Goal: Task Accomplishment & Management: Complete application form

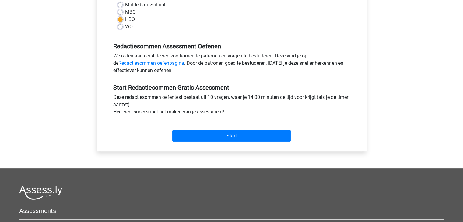
scroll to position [152, 0]
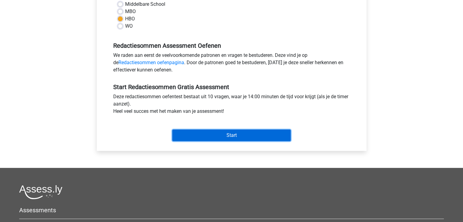
click at [223, 136] on input "Start" at bounding box center [231, 136] width 118 height 12
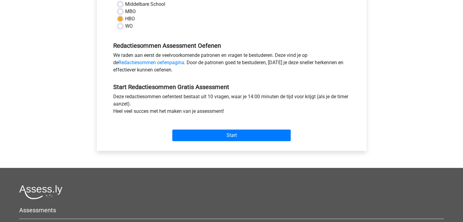
scroll to position [0, 0]
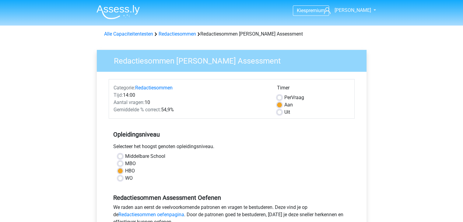
click at [125, 162] on label "MBO" at bounding box center [130, 163] width 11 height 7
click at [119, 162] on input "MBO" at bounding box center [120, 163] width 5 height 6
radio input "true"
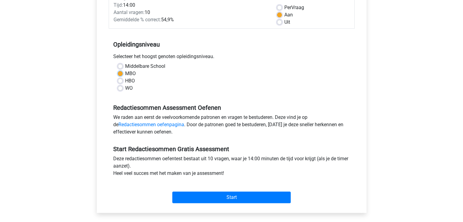
scroll to position [152, 0]
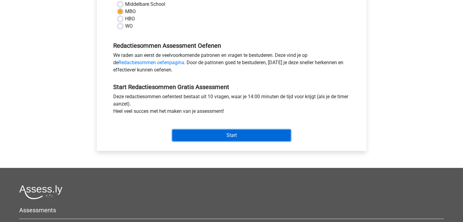
click at [222, 138] on input "Start" at bounding box center [231, 136] width 118 height 12
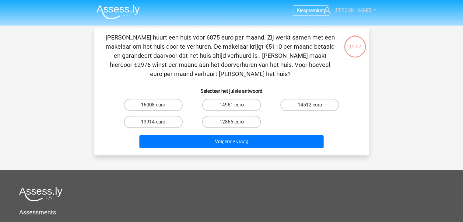
click at [367, 11] on link "[PERSON_NAME]" at bounding box center [347, 10] width 50 height 7
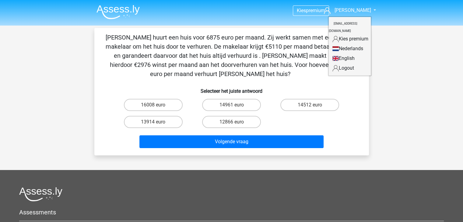
click at [206, 20] on nav "Kies premium erwin [EMAIL_ADDRESS][DOMAIN_NAME]" at bounding box center [232, 11] width 280 height 20
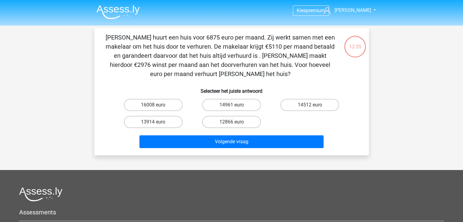
click at [154, 122] on input "13914 euro" at bounding box center [155, 124] width 4 height 4
radio input "true"
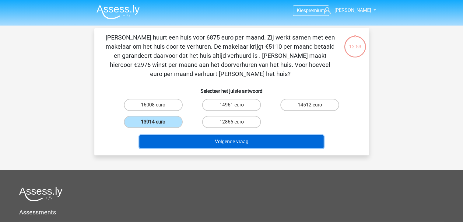
click at [231, 143] on button "Volgende vraag" at bounding box center [232, 142] width 184 height 13
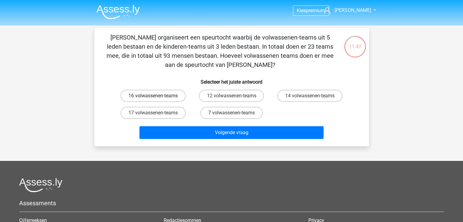
click at [136, 97] on label "16 volwassenen-teams" at bounding box center [153, 96] width 65 height 12
click at [153, 97] on input "16 volwassenen-teams" at bounding box center [155, 98] width 4 height 4
radio input "true"
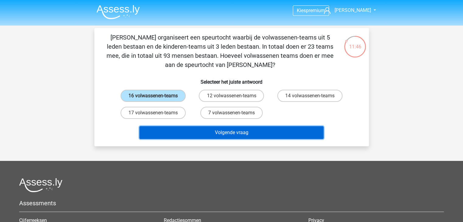
click at [235, 128] on button "Volgende vraag" at bounding box center [232, 132] width 184 height 13
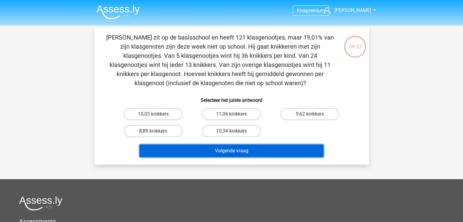
click at [226, 152] on button "Volgende vraag" at bounding box center [232, 151] width 184 height 13
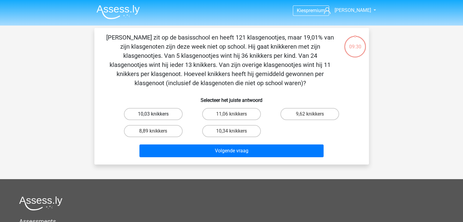
click at [155, 111] on label "10,03 knikkers" at bounding box center [153, 114] width 59 height 12
click at [155, 114] on input "10,03 knikkers" at bounding box center [155, 116] width 4 height 4
radio input "true"
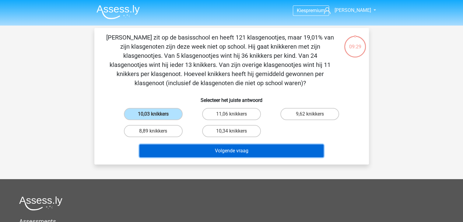
click at [236, 154] on button "Volgende vraag" at bounding box center [232, 151] width 184 height 13
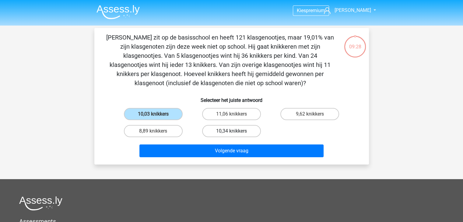
click at [235, 132] on label "10,34 knikkers" at bounding box center [231, 131] width 59 height 12
click at [235, 132] on input "10,34 knikkers" at bounding box center [234, 133] width 4 height 4
radio input "true"
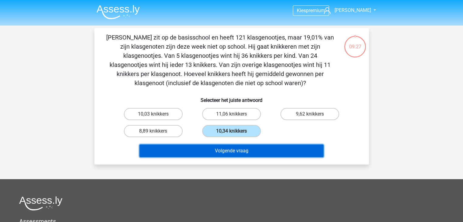
click at [235, 155] on button "Volgende vraag" at bounding box center [232, 151] width 184 height 13
